Goal: Task Accomplishment & Management: Complete application form

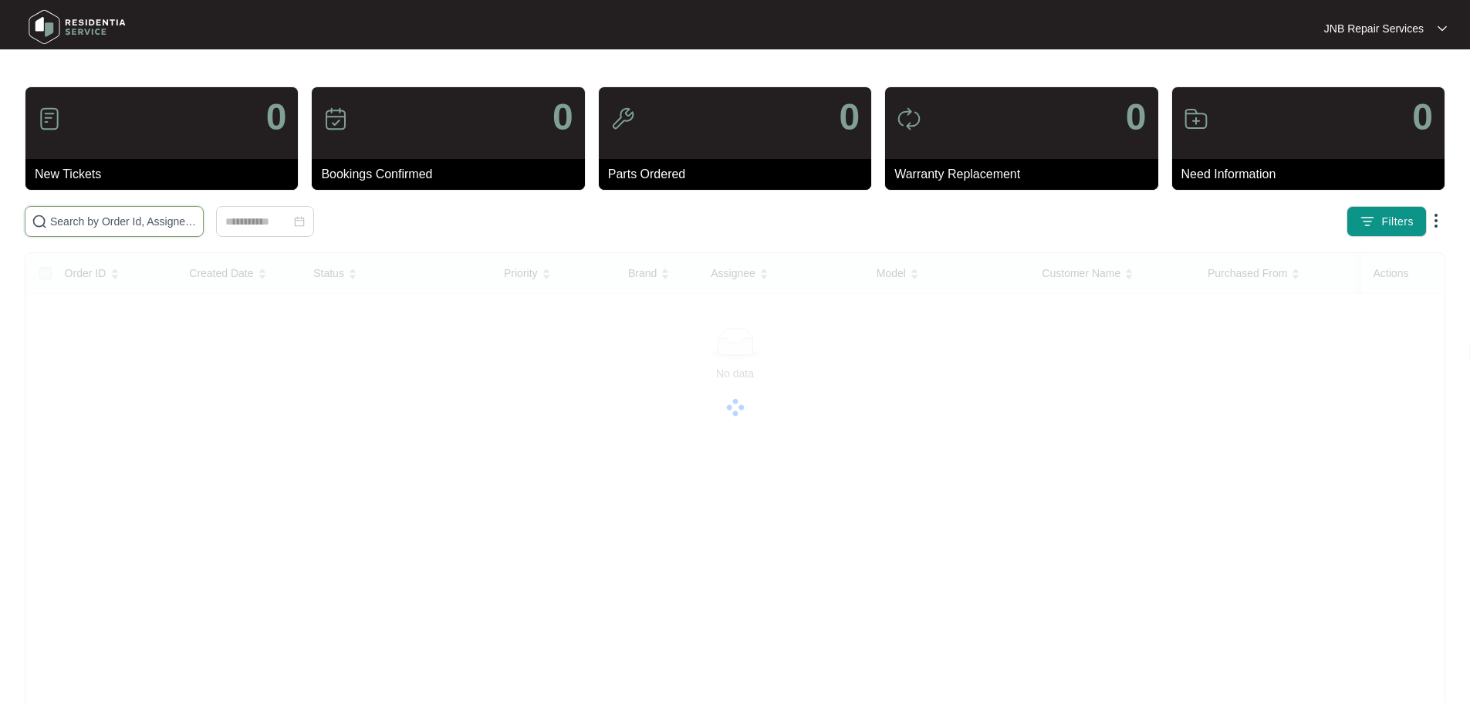
click at [197, 222] on input "text" at bounding box center [123, 221] width 147 height 17
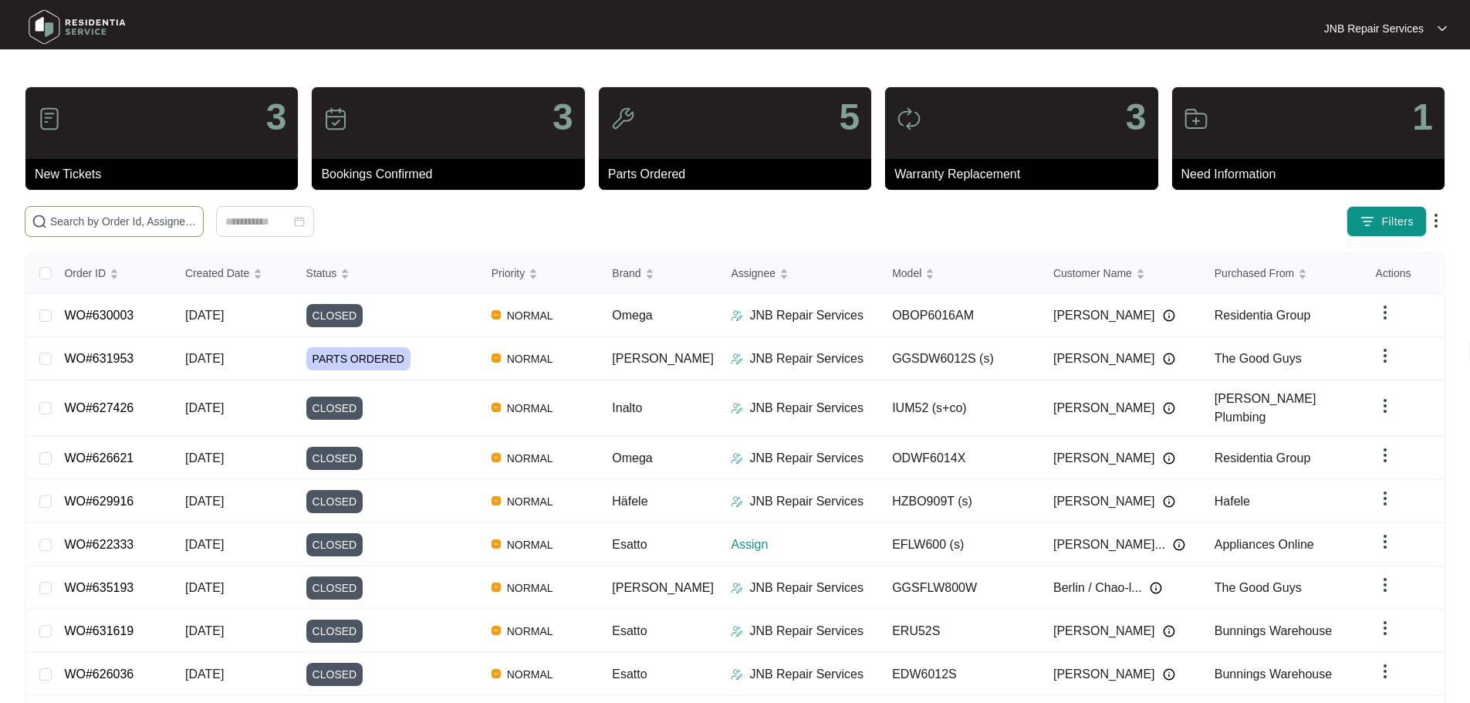
paste input "631915"
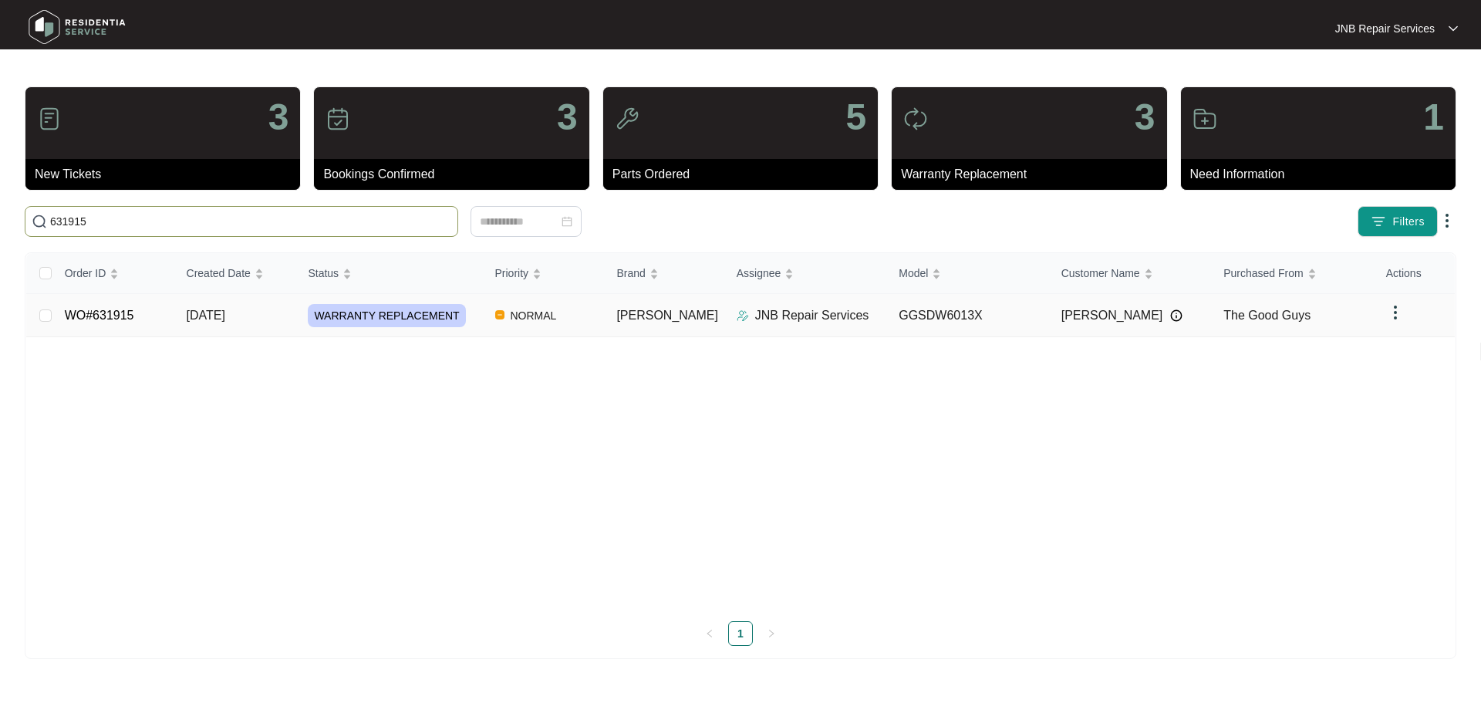
type input "631915"
click at [225, 311] on span "[DATE]" at bounding box center [206, 315] width 39 height 13
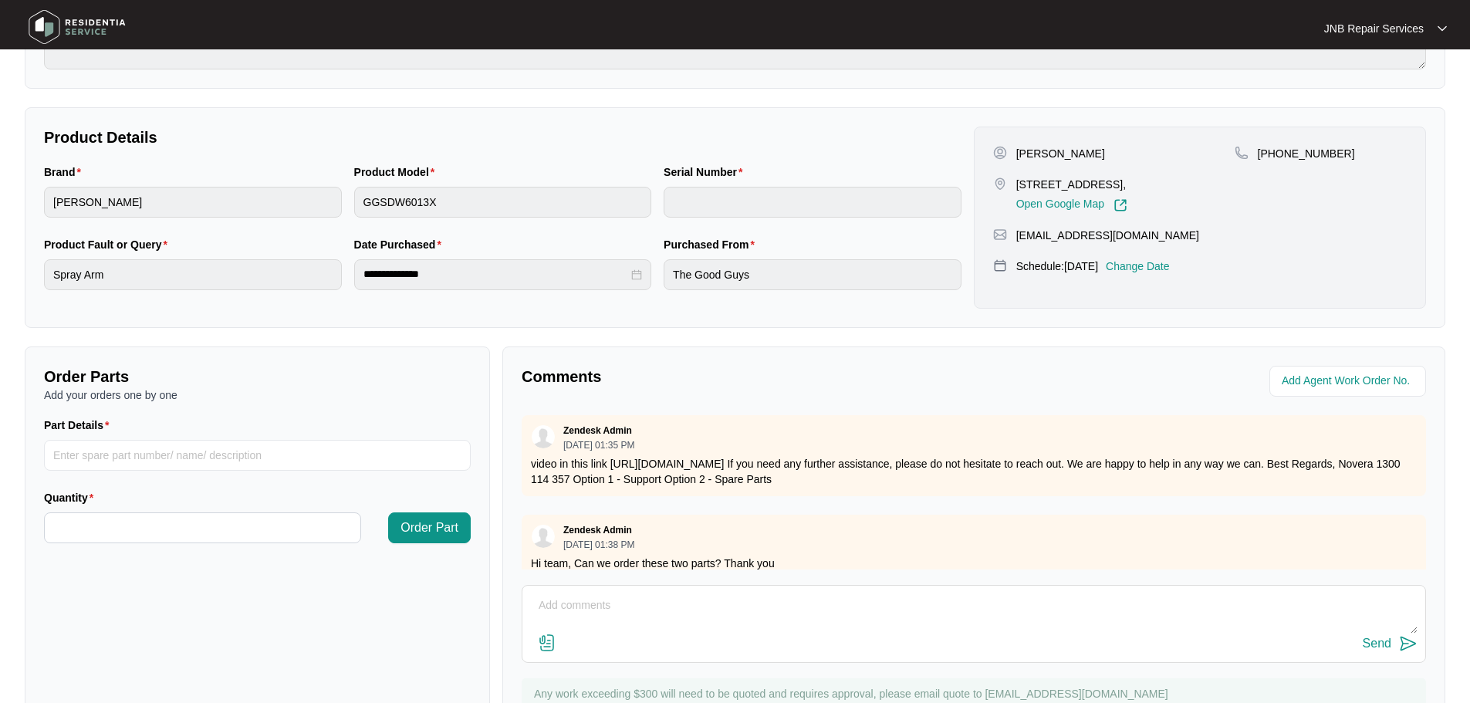
scroll to position [321, 0]
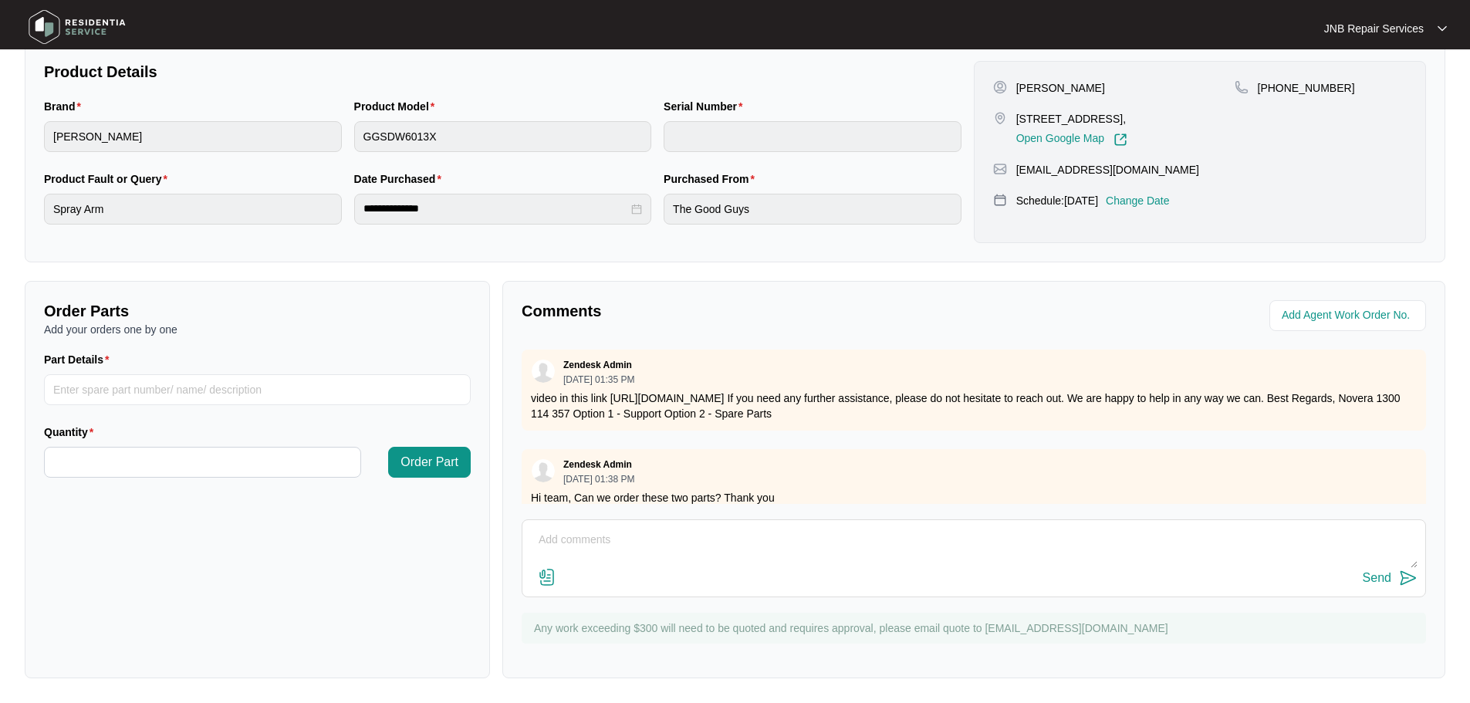
click at [742, 539] on textarea at bounding box center [973, 548] width 887 height 40
paste textarea "[DATE] [PERSON_NAME] Swapped exchanged dishwasher, connected checked okay. Comp…"
type textarea "[DATE] [PERSON_NAME] Swapped exchanged dishwasher, connected checked okay. Comp…"
click at [542, 581] on img at bounding box center [547, 577] width 19 height 19
click at [0, 0] on input "file" at bounding box center [0, 0] width 0 height 0
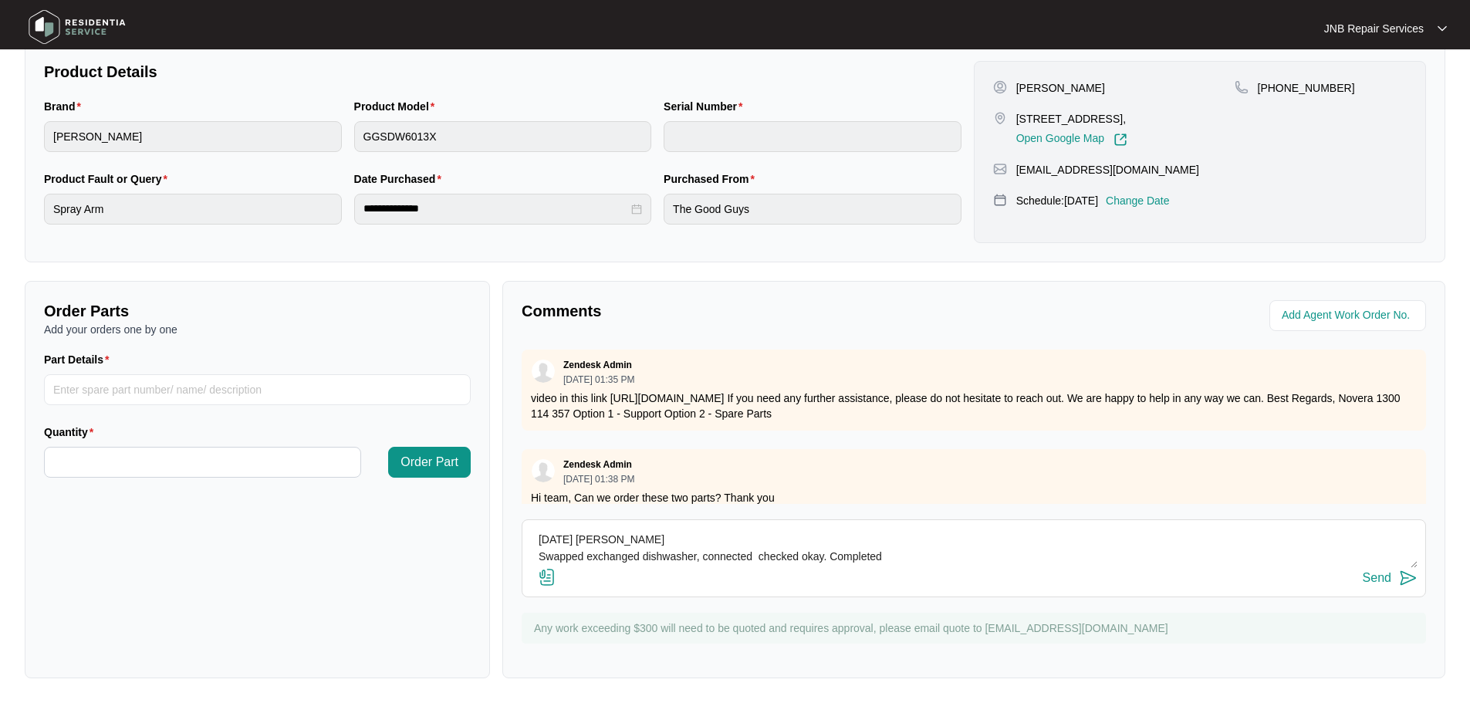
click at [1394, 577] on button "Send" at bounding box center [1390, 578] width 55 height 21
